Goal: Navigation & Orientation: Find specific page/section

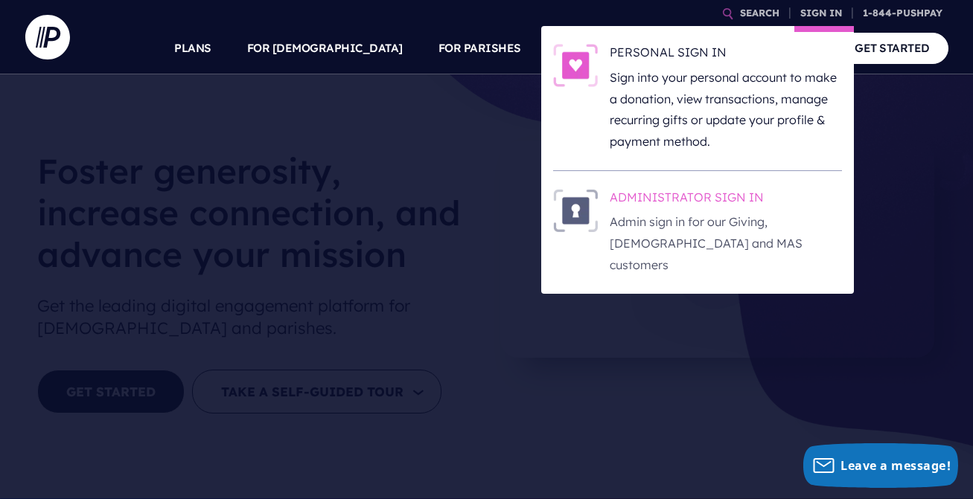
click at [723, 216] on p "Admin sign in for our Giving, [DEMOGRAPHIC_DATA] and MAS customers" at bounding box center [726, 243] width 232 height 64
click at [770, 214] on p "Admin sign in for our Giving, [DEMOGRAPHIC_DATA] and MAS customers" at bounding box center [726, 243] width 232 height 64
click at [723, 223] on p "Admin sign in for our Giving, [DEMOGRAPHIC_DATA] and MAS customers" at bounding box center [726, 243] width 232 height 64
